Goal: Task Accomplishment & Management: Use online tool/utility

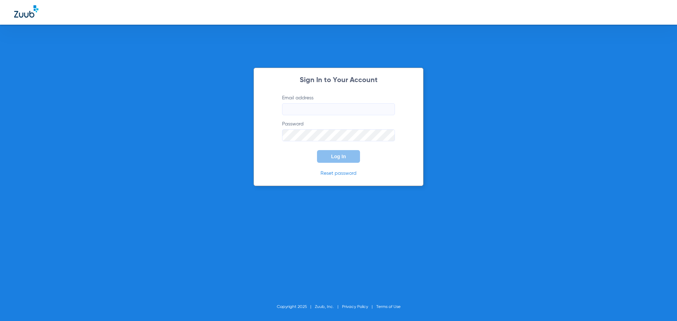
type input "[EMAIL_ADDRESS][DOMAIN_NAME]"
click at [331, 160] on button "Log In" at bounding box center [338, 156] width 43 height 13
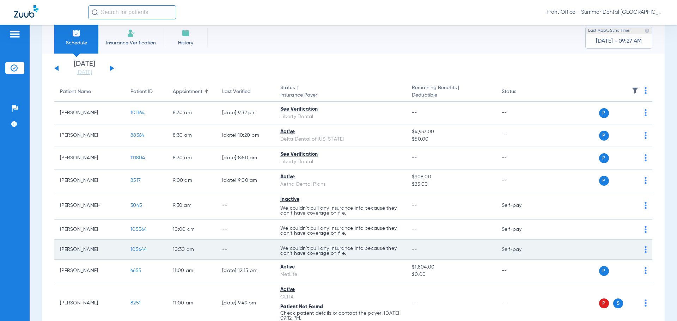
scroll to position [7, 0]
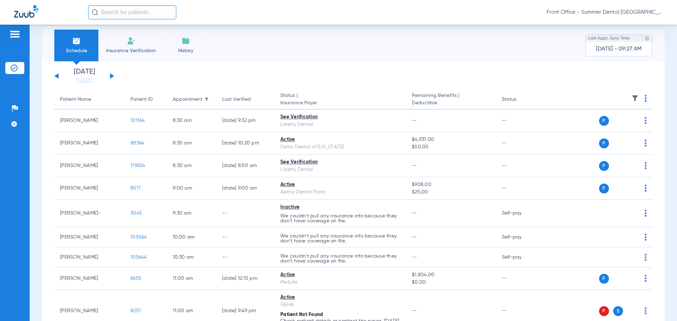
click at [109, 76] on div "[DATE] [DATE] [DATE] [DATE] [DATE] [DATE] [DATE] [DATE] [DATE] [DATE] [DATE] [D…" at bounding box center [84, 76] width 60 height 16
click at [112, 77] on div "[DATE] [DATE] [DATE] [DATE] [DATE] [DATE] [DATE] [DATE] [DATE] [DATE] [DATE] [D…" at bounding box center [84, 76] width 60 height 16
click at [111, 77] on button at bounding box center [112, 75] width 4 height 5
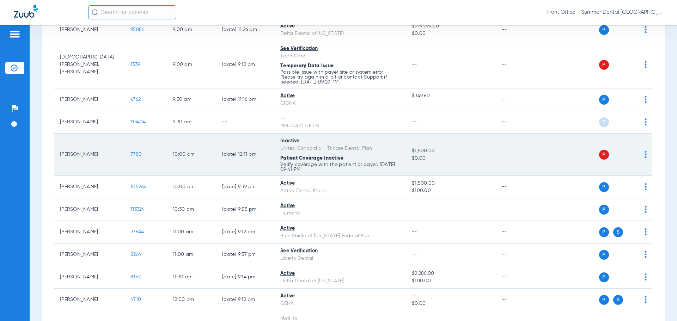
scroll to position [212, 0]
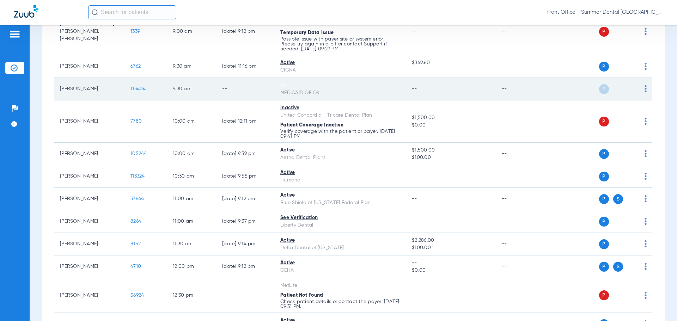
click at [645, 88] on img at bounding box center [646, 88] width 2 height 7
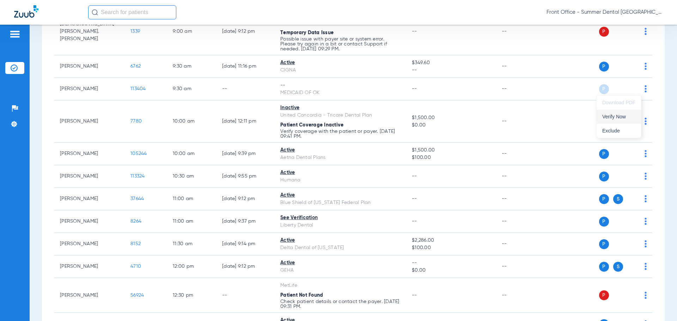
click at [622, 114] on span "Verify Now" at bounding box center [618, 116] width 33 height 5
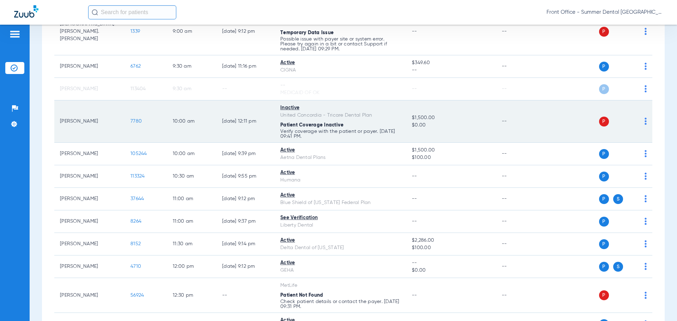
click at [645, 122] on img at bounding box center [646, 121] width 2 height 7
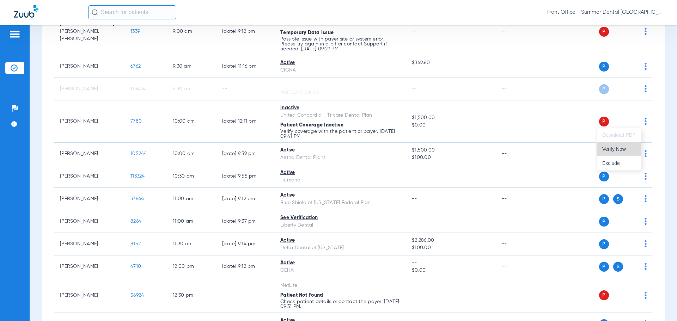
click at [626, 151] on span "Verify Now" at bounding box center [618, 149] width 33 height 5
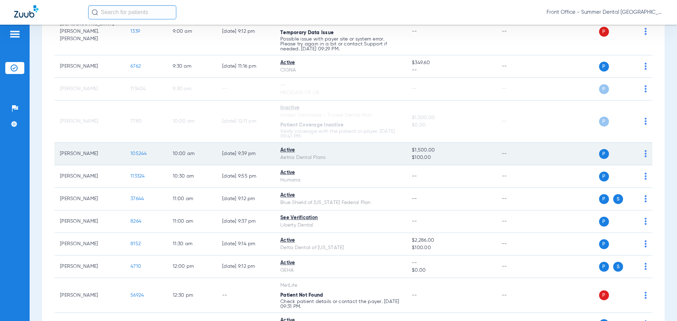
scroll to position [271, 0]
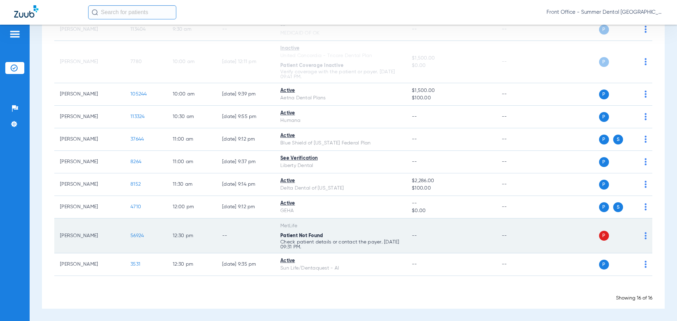
click at [638, 234] on div "P S" at bounding box center [595, 236] width 103 height 10
click at [638, 238] on div "P S" at bounding box center [595, 236] width 103 height 10
click at [639, 238] on div "P S" at bounding box center [595, 236] width 103 height 10
click at [642, 237] on td "P S" at bounding box center [598, 236] width 109 height 35
click at [642, 236] on td "P S" at bounding box center [598, 236] width 109 height 35
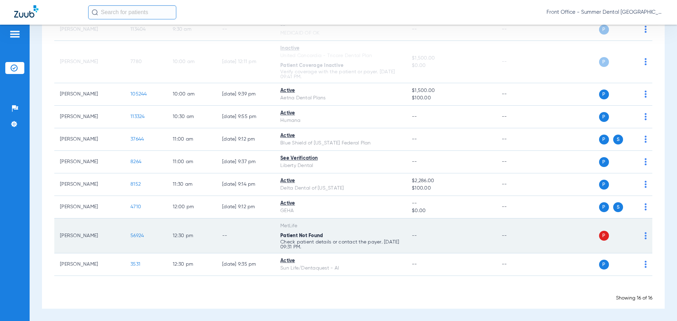
click at [641, 236] on td "P S" at bounding box center [598, 236] width 109 height 35
click at [645, 236] on img at bounding box center [646, 235] width 2 height 7
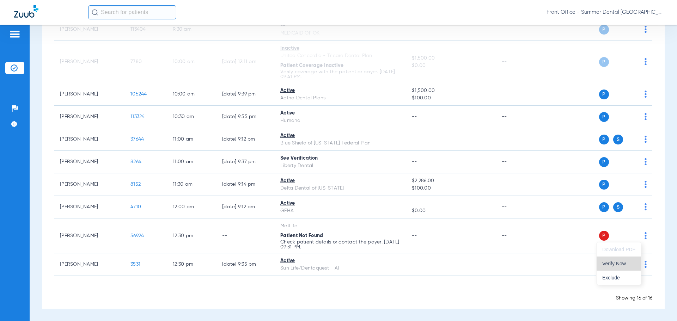
click at [617, 265] on span "Verify Now" at bounding box center [618, 263] width 33 height 5
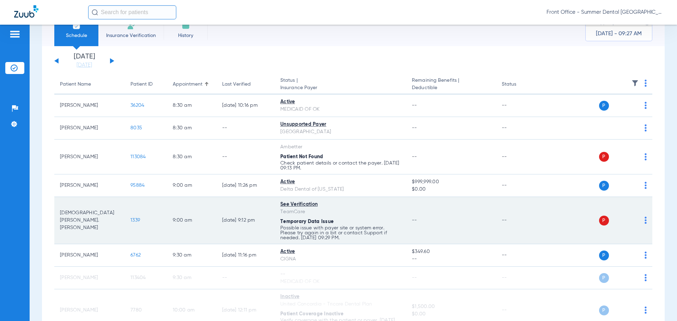
scroll to position [35, 0]
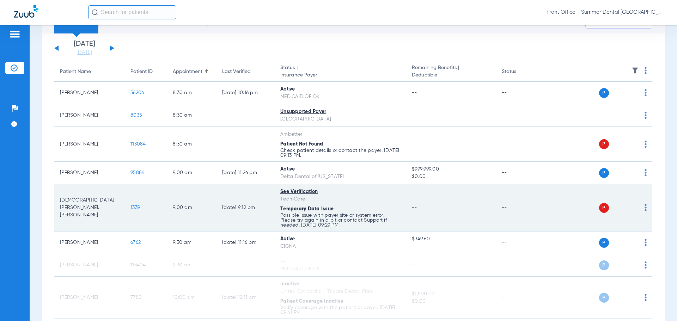
click at [641, 209] on td "P S" at bounding box center [598, 207] width 109 height 47
click at [645, 209] on img at bounding box center [646, 207] width 2 height 7
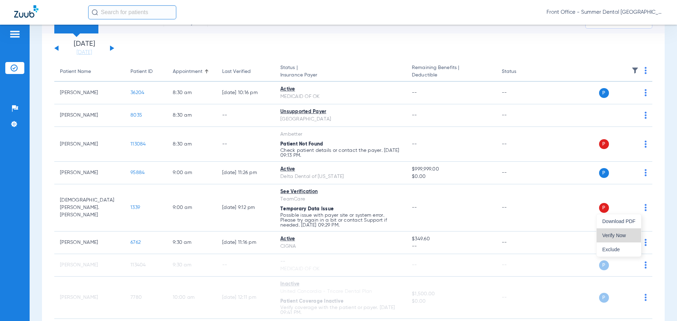
click at [617, 236] on span "Verify Now" at bounding box center [618, 235] width 33 height 5
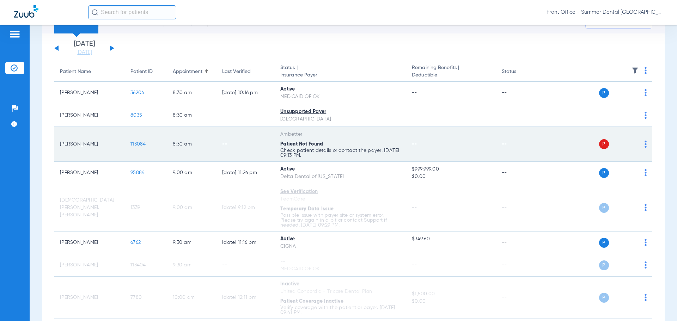
click at [645, 146] on img at bounding box center [646, 144] width 2 height 7
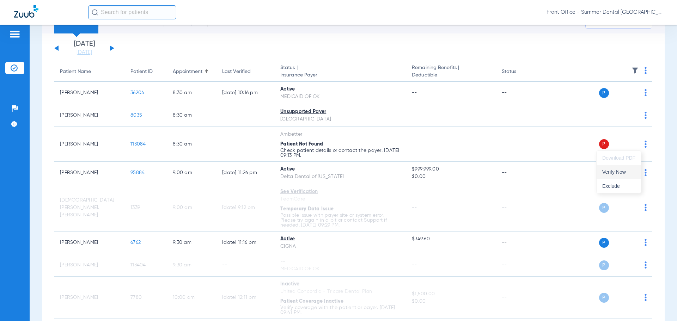
click at [626, 176] on button "Verify Now" at bounding box center [619, 172] width 44 height 14
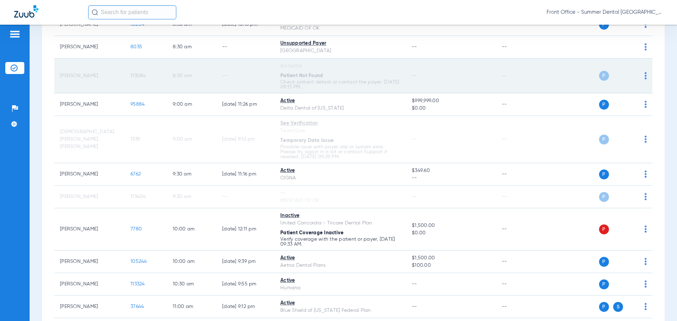
scroll to position [106, 0]
